Goal: Entertainment & Leisure: Consume media (video, audio)

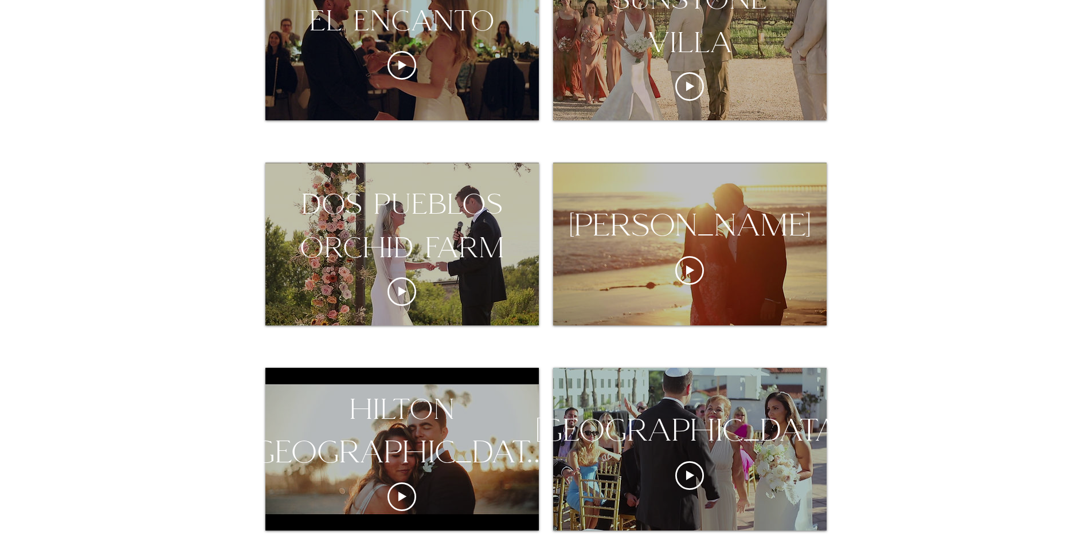
scroll to position [631, 0]
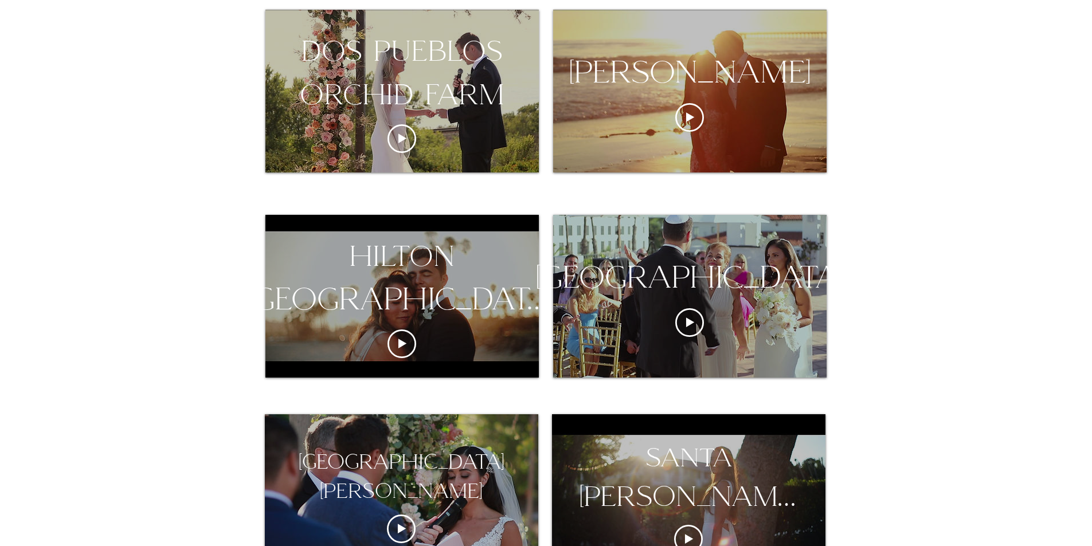
click at [440, 266] on div "hilton [GEOGRAPHIC_DATA][PERSON_NAME]" at bounding box center [402, 278] width 364 height 87
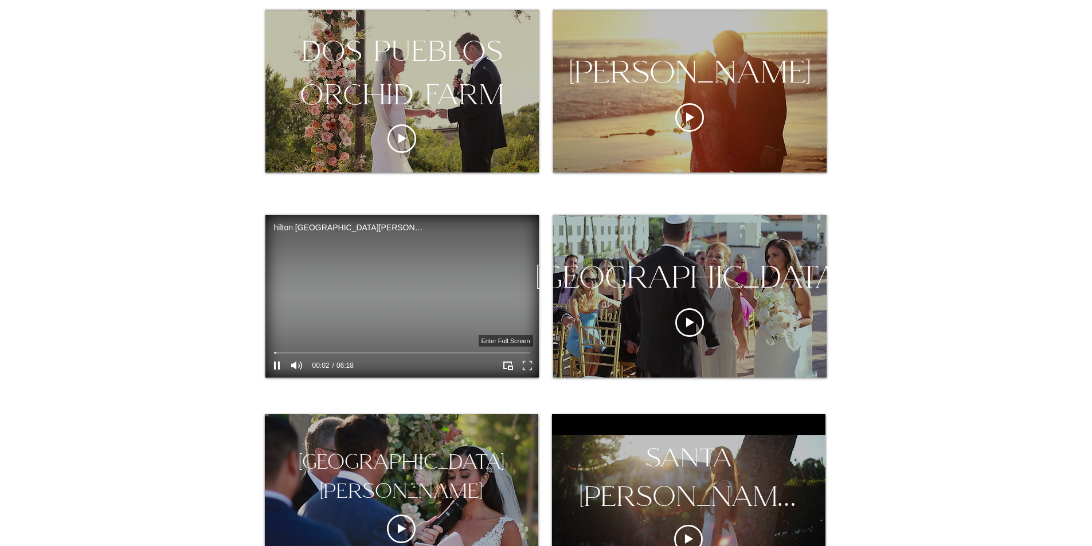
click at [528, 364] on icon "Enter full screen" at bounding box center [527, 366] width 18 height 18
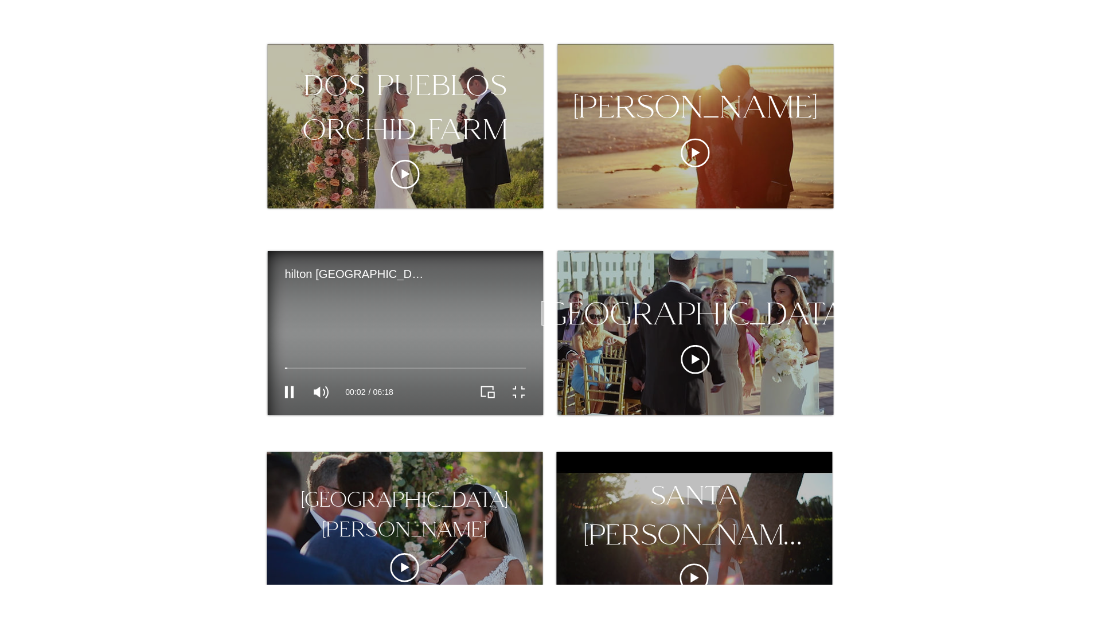
scroll to position [0, 0]
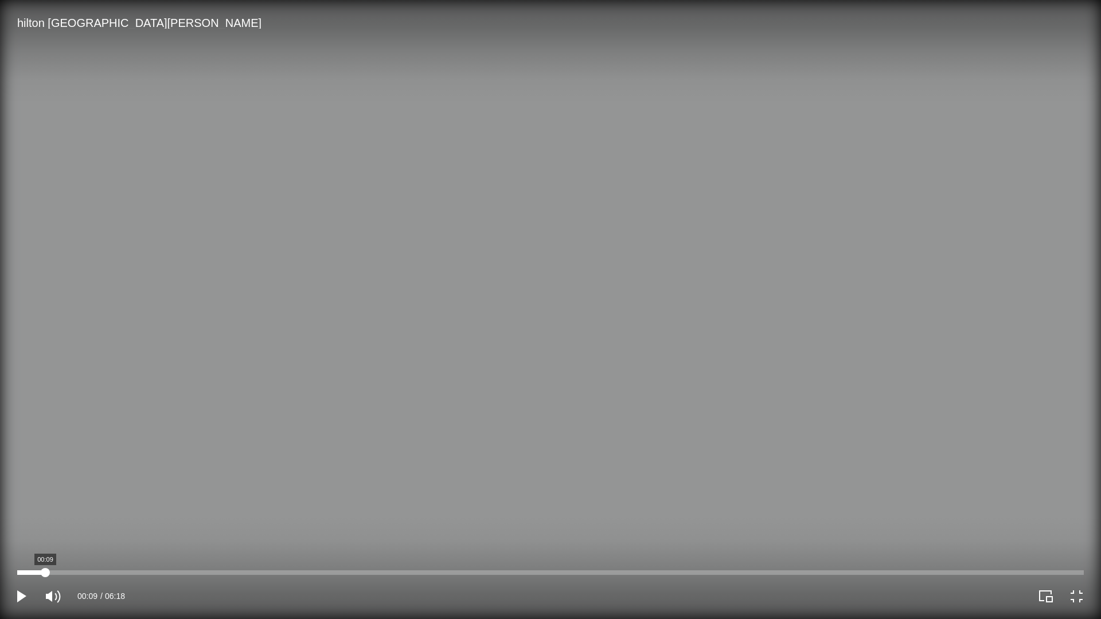
click at [46, 546] on div "hilton santa barbara Video Player" at bounding box center [550, 573] width 1067 height 5
click at [99, 546] on div "hilton santa barbara Video Player" at bounding box center [550, 573] width 1067 height 5
click at [268, 546] on div "hilton santa barbara Video Player" at bounding box center [550, 573] width 1067 height 5
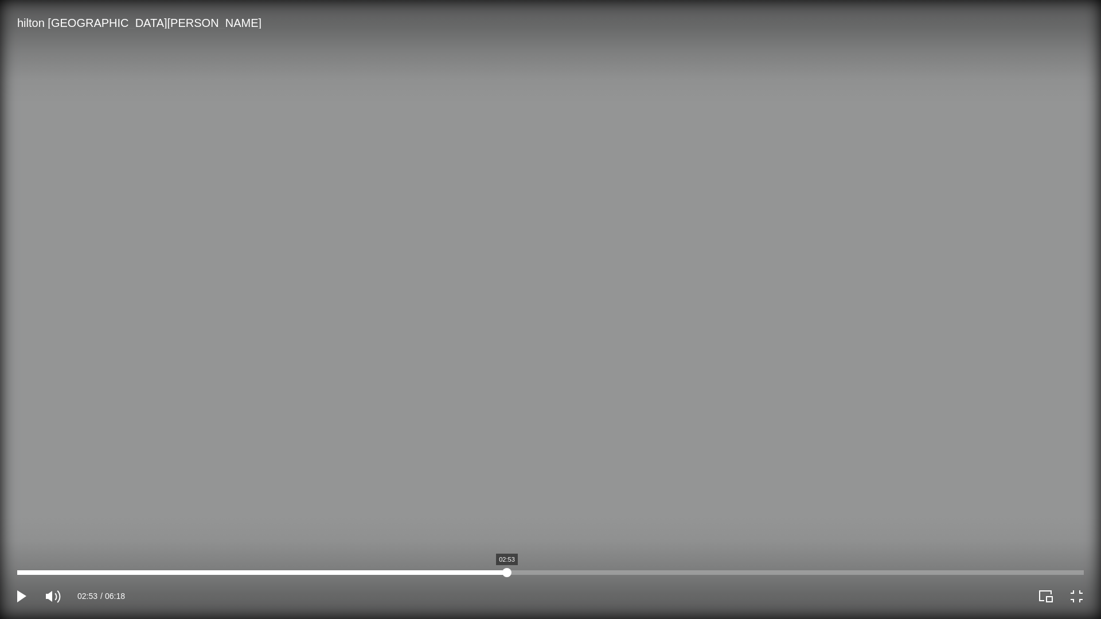
click at [507, 546] on div "hilton santa barbara Video Player" at bounding box center [550, 573] width 1067 height 5
click at [825, 546] on div "hilton santa barbara Video Player" at bounding box center [550, 573] width 1067 height 5
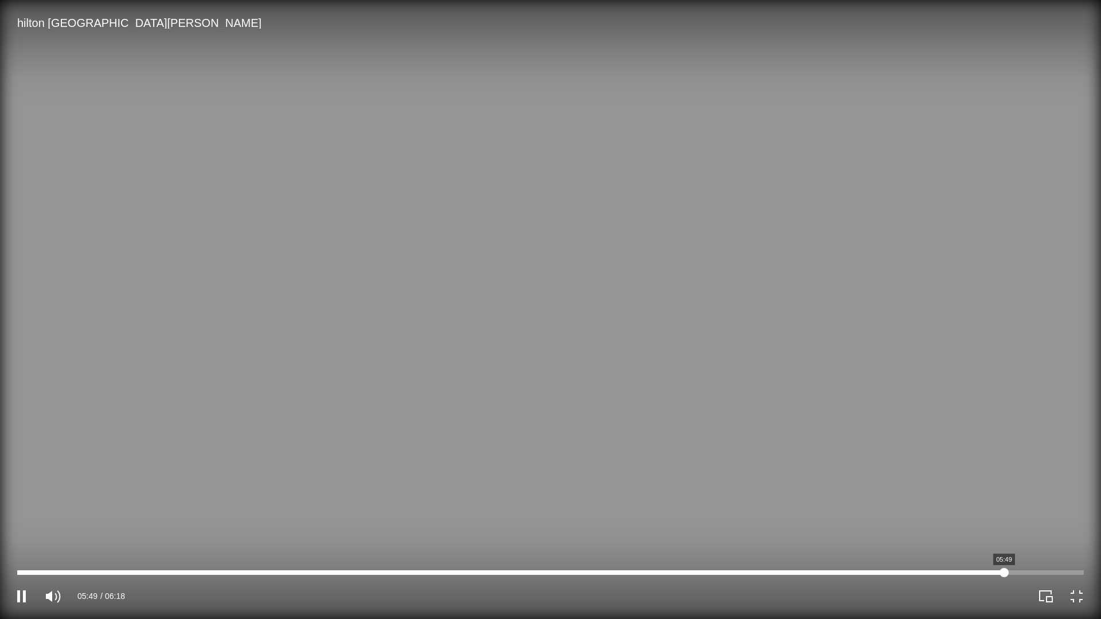
click at [1004, 546] on div "hilton santa barbara Video Player" at bounding box center [550, 573] width 1067 height 5
click at [1052, 546] on div "hilton santa barbara Video Player" at bounding box center [550, 573] width 1067 height 5
click at [1068, 546] on div "hilton santa barbara Video Player" at bounding box center [550, 573] width 1067 height 5
click at [248, 546] on div "hilton santa barbara Video Player" at bounding box center [550, 573] width 1067 height 5
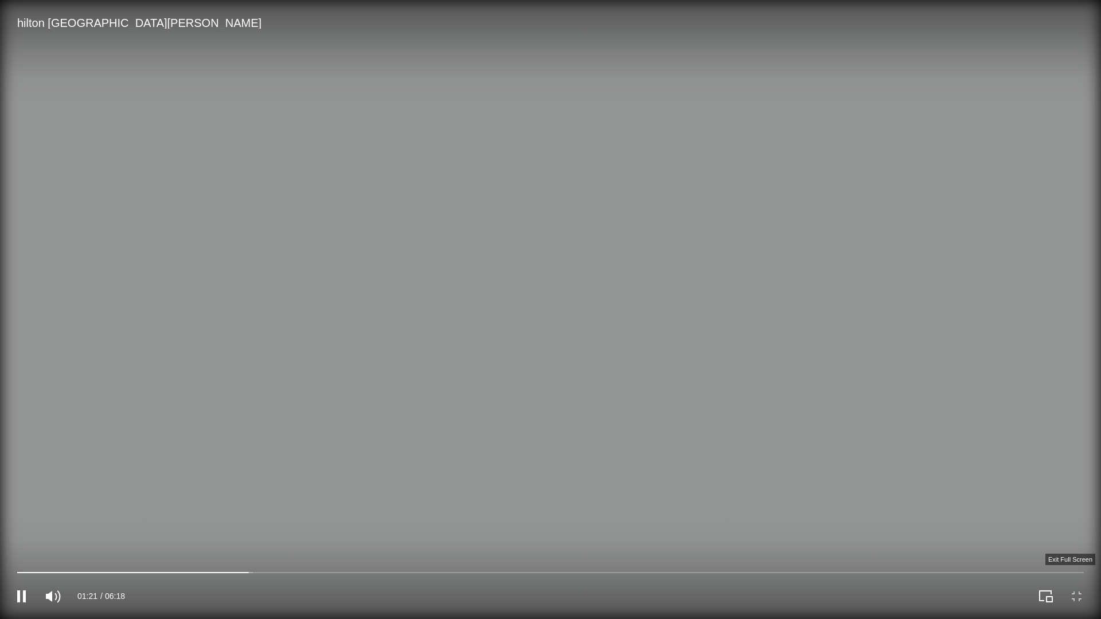
click at [1077, 546] on icon "Exit full screen" at bounding box center [1077, 596] width 16 height 16
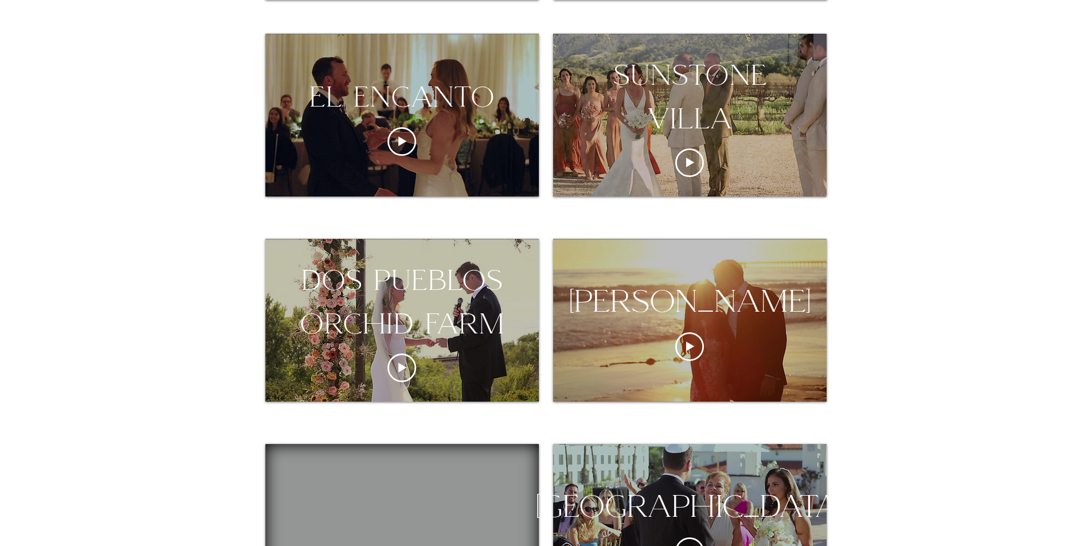
scroll to position [631, 0]
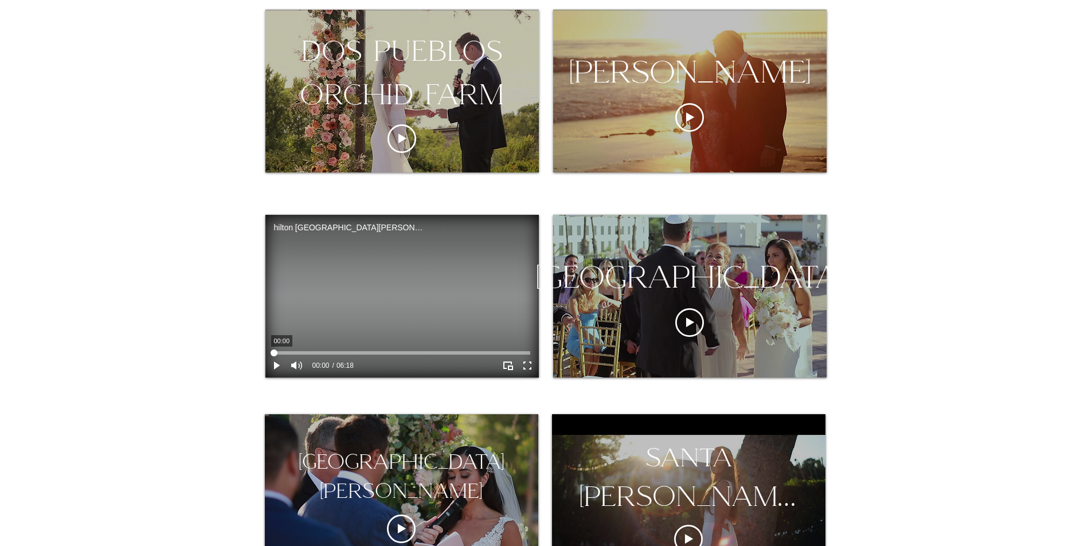
drag, startPoint x: 349, startPoint y: 349, endPoint x: 14, endPoint y: 303, distance: 338.0
click at [14, 303] on section "x Live montecito club Mute 00:00 00:00 montecito club x Live tuscan hills Mute …" at bounding box center [546, 493] width 1092 height 1795
click at [357, 317] on video "hilton santa barbara Video Player" at bounding box center [403, 296] width 274 height 163
drag, startPoint x: 326, startPoint y: 352, endPoint x: 376, endPoint y: 354, distance: 49.9
click at [376, 354] on div "hilton santa barbara Video Player" at bounding box center [402, 353] width 256 height 3
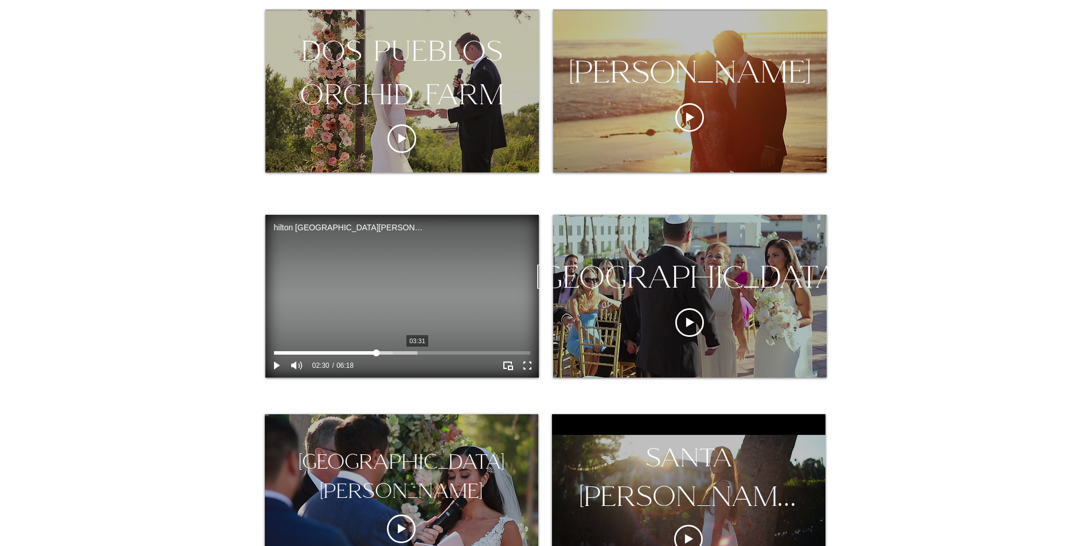
click at [417, 349] on div "hilton santa barbara Video Player" at bounding box center [402, 353] width 256 height 9
click at [530, 367] on icon "Enter full screen" at bounding box center [527, 366] width 18 height 18
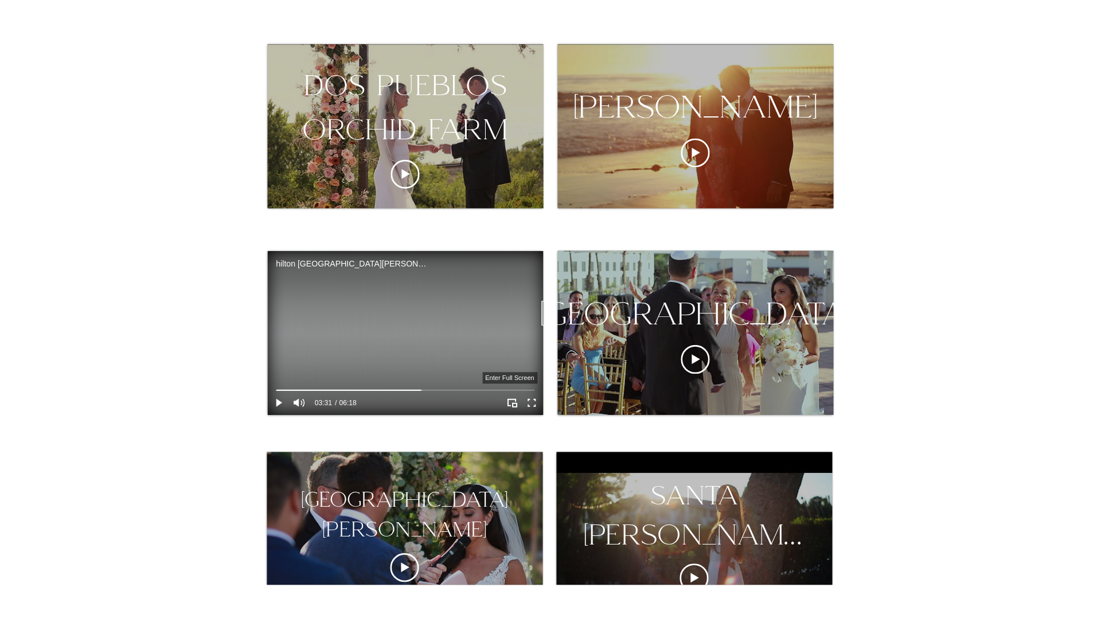
scroll to position [0, 0]
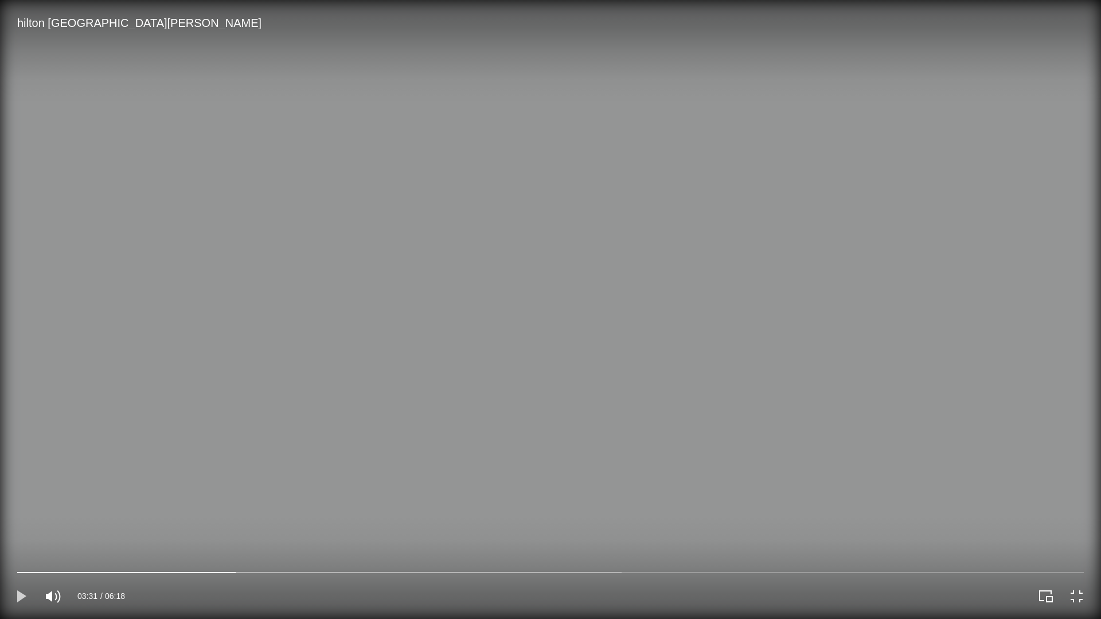
click at [20, 546] on icon "Play" at bounding box center [21, 597] width 9 height 12
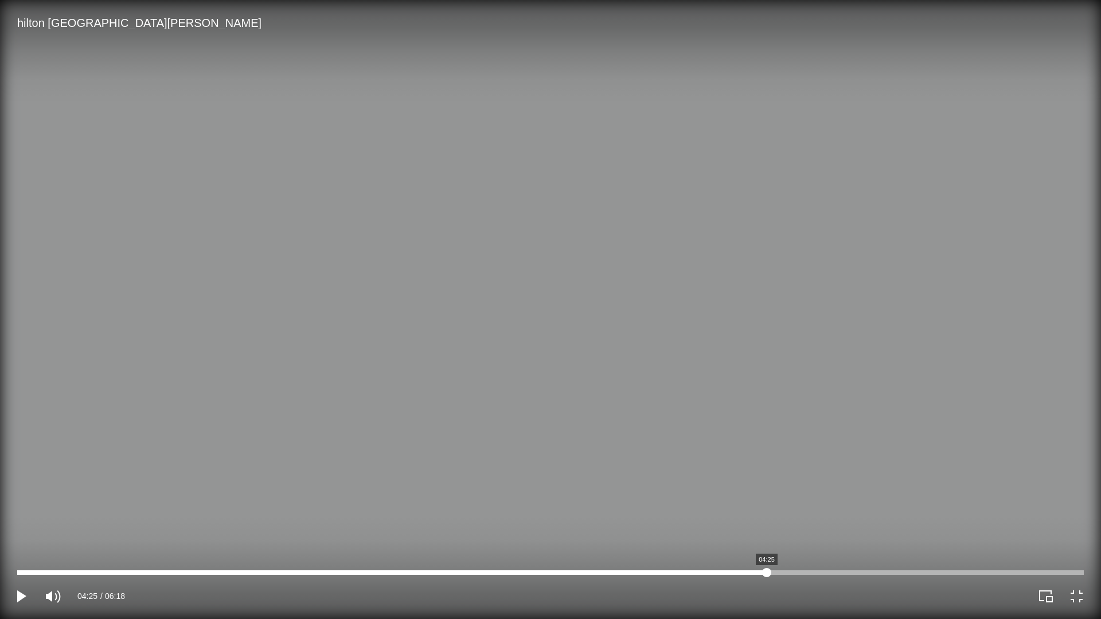
click at [767, 546] on div "hilton santa barbara Video Player" at bounding box center [550, 573] width 1067 height 5
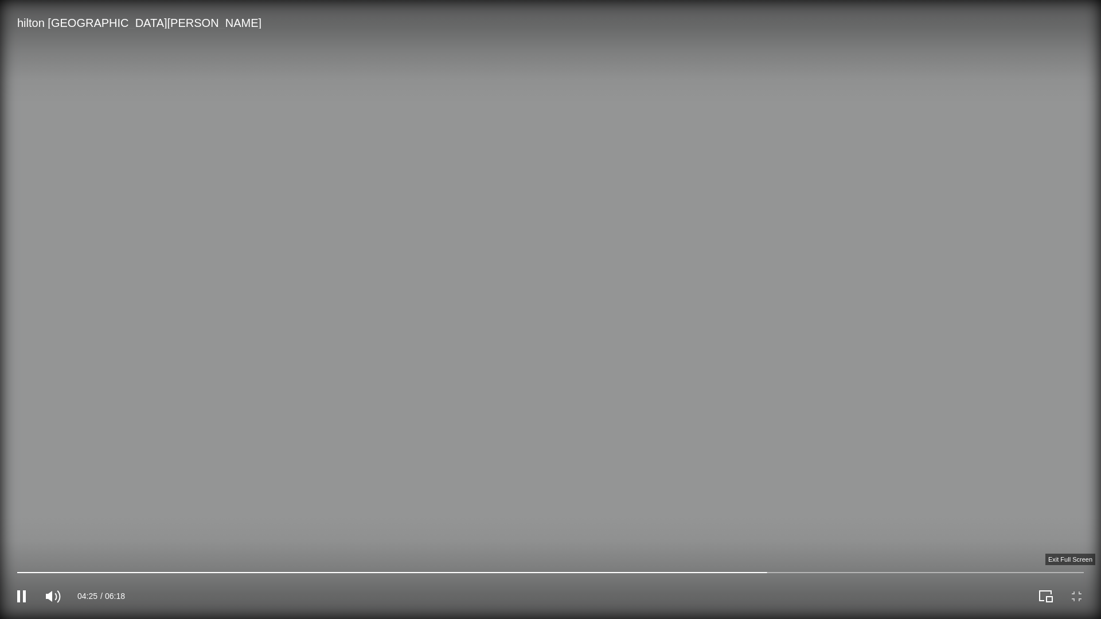
click at [1084, 546] on icon "Exit full screen" at bounding box center [1077, 596] width 16 height 16
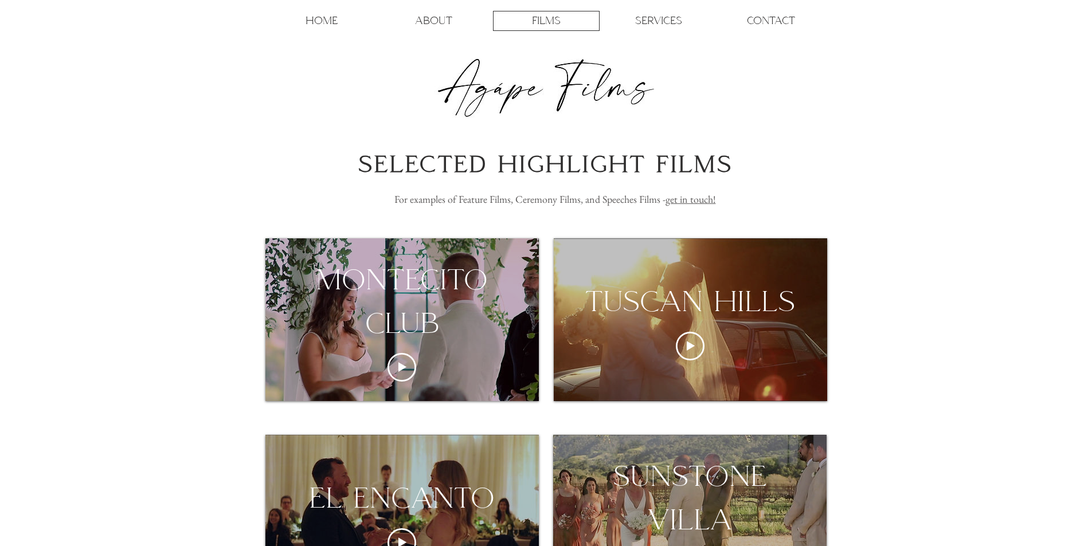
drag, startPoint x: 314, startPoint y: 2, endPoint x: 980, endPoint y: 486, distance: 823.2
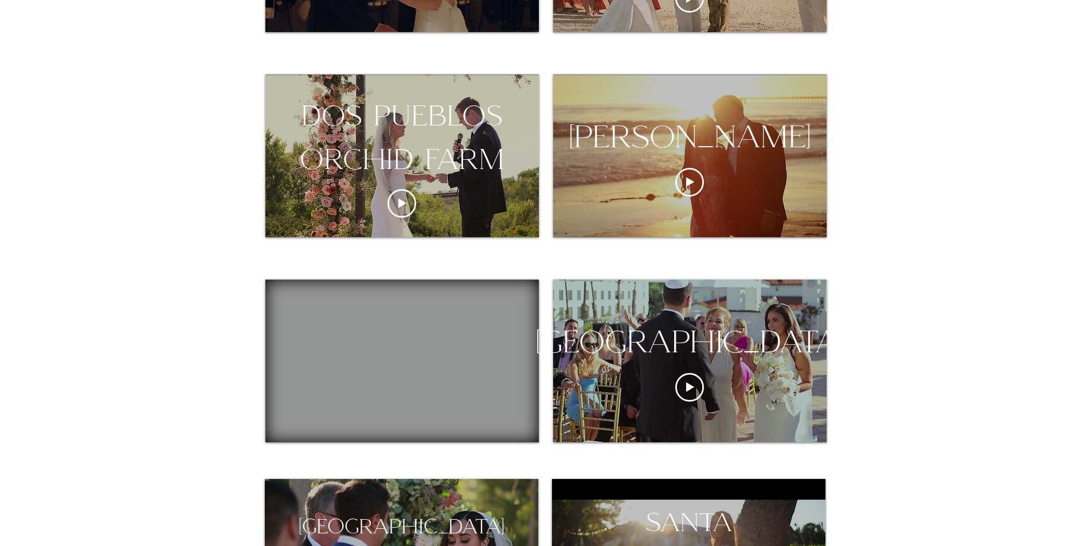
scroll to position [631, 0]
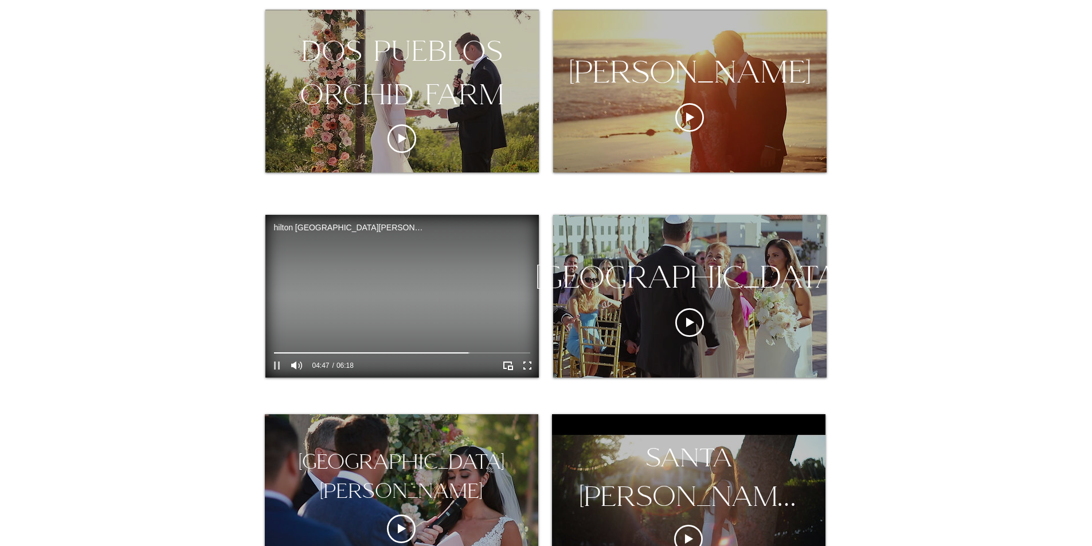
click at [275, 364] on icon "Pause" at bounding box center [277, 366] width 6 height 8
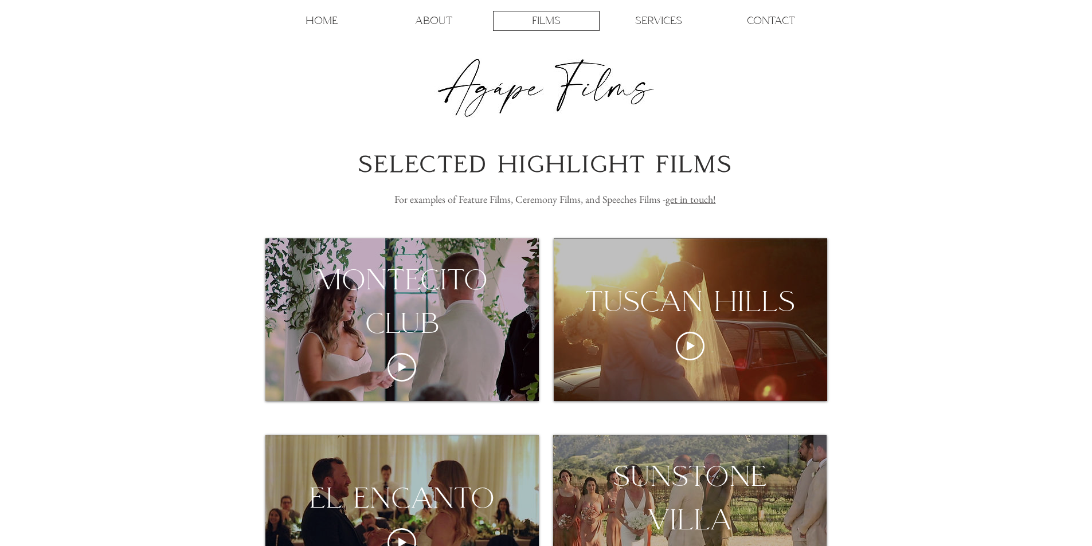
drag, startPoint x: 1035, startPoint y: 1, endPoint x: 867, endPoint y: 150, distance: 224.2
click at [867, 150] on div "main content" at bounding box center [546, 186] width 1092 height 80
click at [146, 23] on div "HOME ABOUT FILMS SERVICES CONTACT More Use tab to navigate through the menu ite…" at bounding box center [546, 73] width 1092 height 146
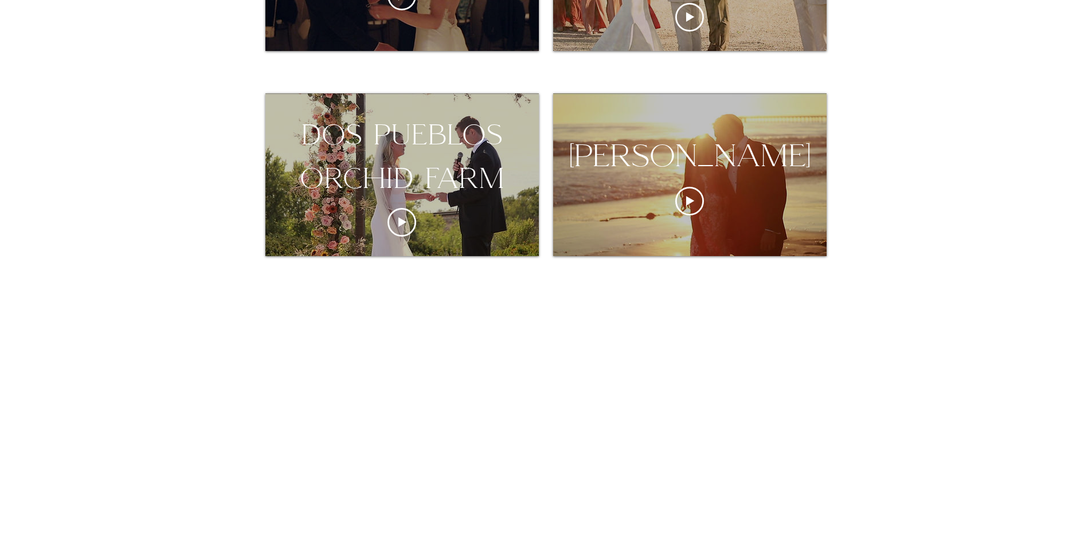
scroll to position [573, 0]
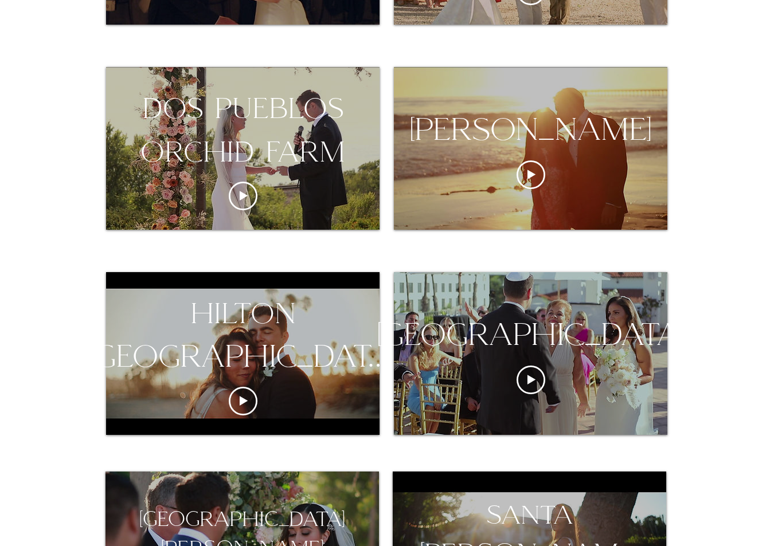
click at [713, 107] on div at bounding box center [387, 550] width 774 height 1795
